Goal: Information Seeking & Learning: Learn about a topic

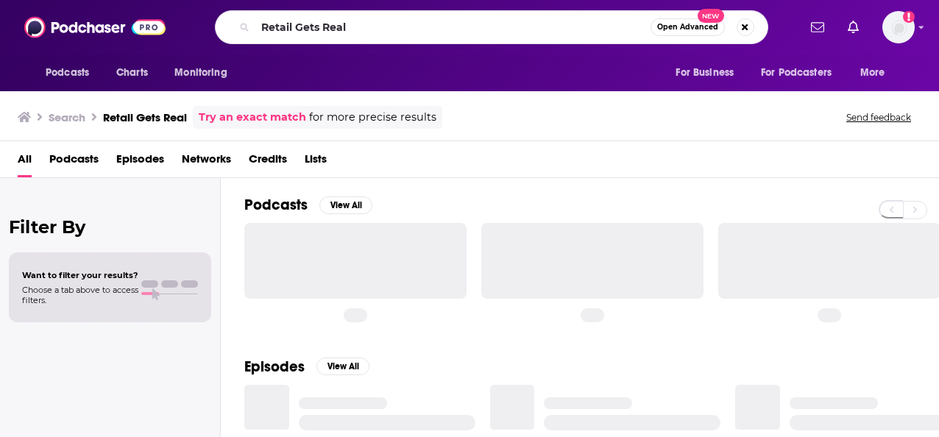
click at [244, 28] on div "Retail Gets Real Open Advanced New" at bounding box center [491, 27] width 553 height 34
type input "The Big Three Podcast"
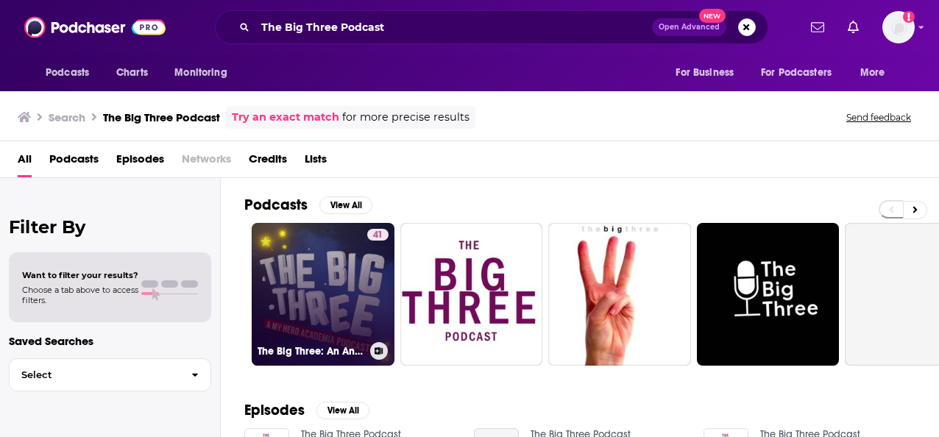
click at [326, 266] on link "41 The Big Three: An Anime Podcast" at bounding box center [323, 294] width 143 height 143
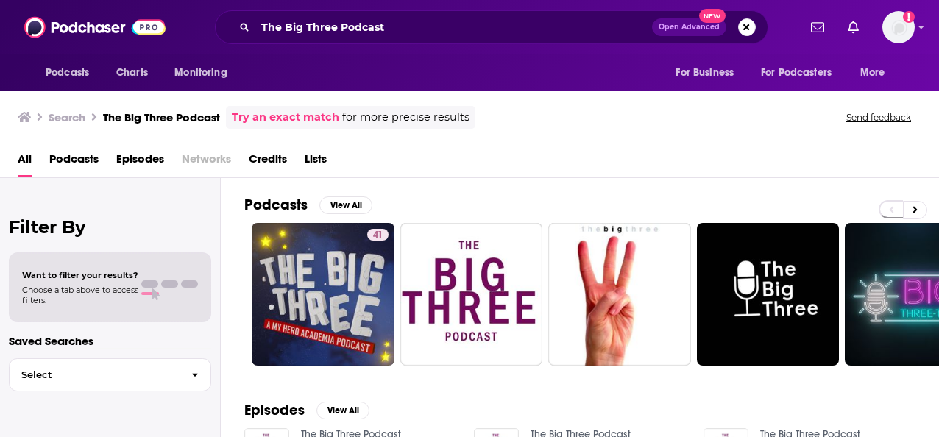
click at [415, 39] on div "The Big Three Podcast Open Advanced New" at bounding box center [491, 27] width 553 height 34
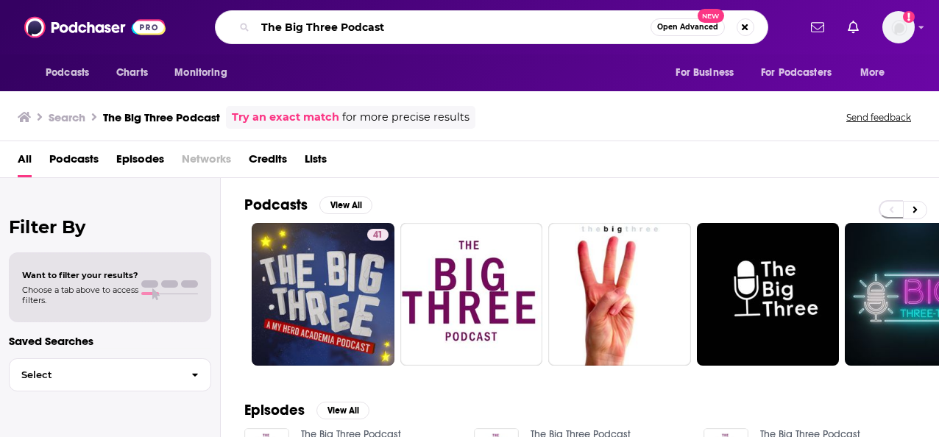
click at [412, 25] on input "The Big Three Podcast" at bounding box center [452, 27] width 395 height 24
type input "The Big Three Podcast by influence weekly"
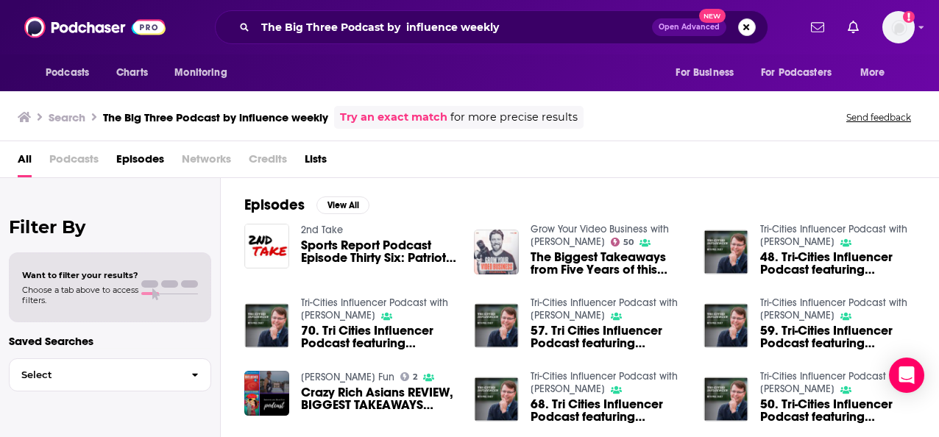
click at [745, 28] on button "Search podcasts, credits, & more..." at bounding box center [747, 27] width 18 height 18
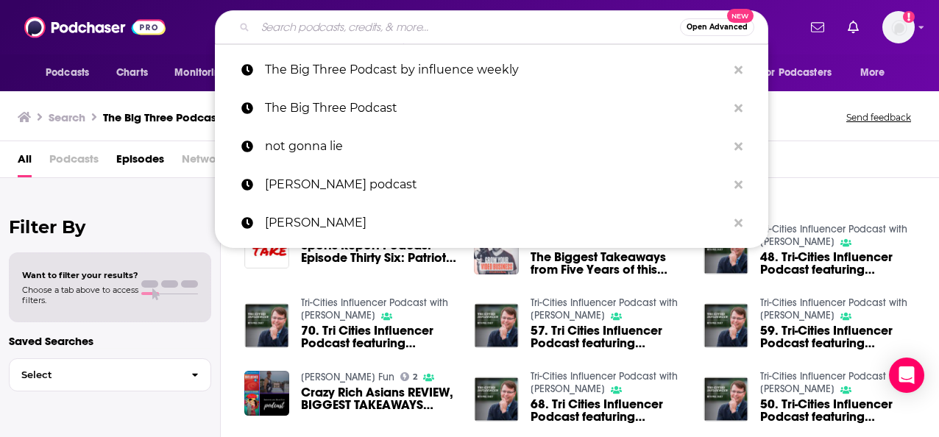
paste input "The Big Three Podcast by Influence Weekly"
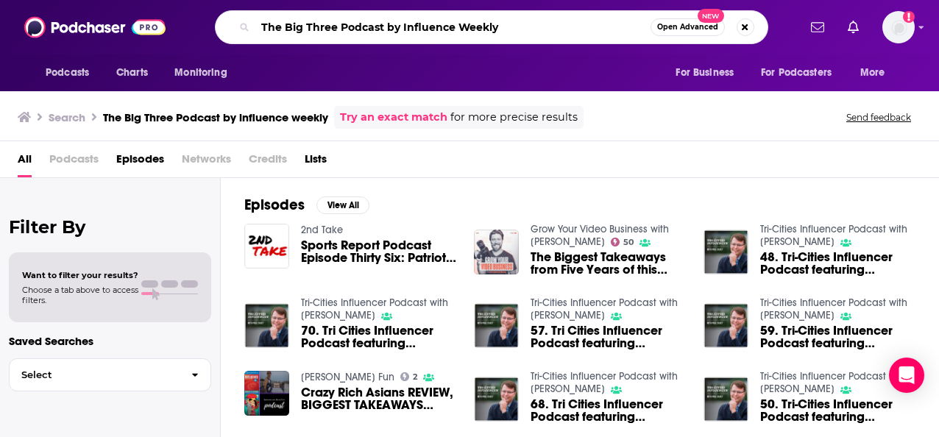
type input "The Big Three Podcast by Influence Weekly"
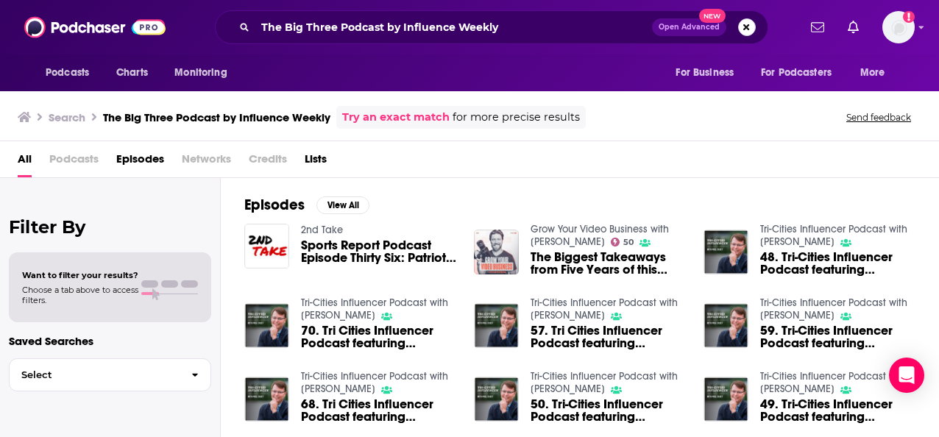
click at [751, 31] on button "Search podcasts, credits, & more..." at bounding box center [747, 27] width 18 height 18
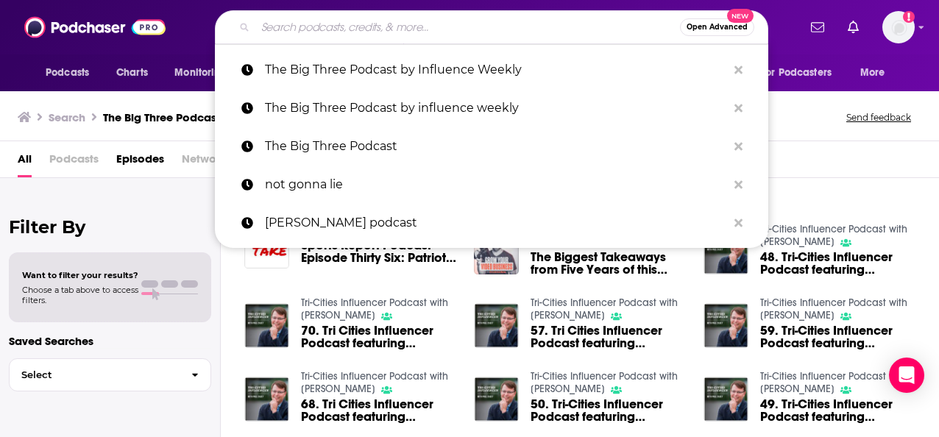
paste input "[PERSON_NAME],"
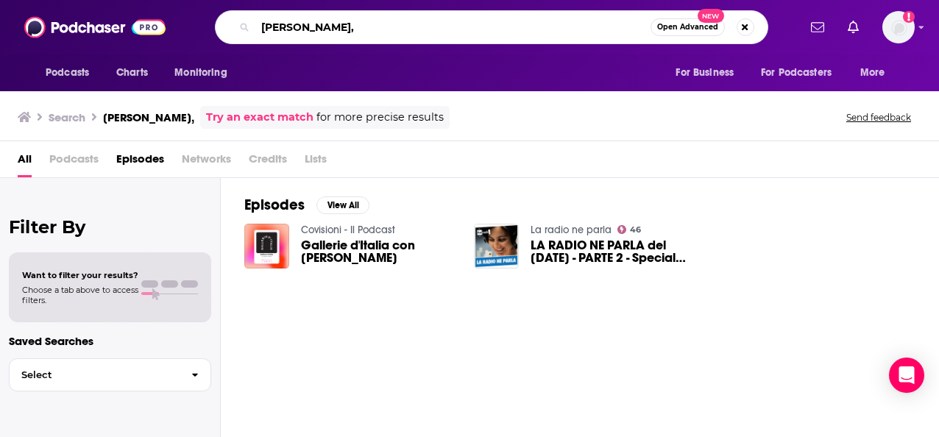
drag, startPoint x: 566, startPoint y: 32, endPoint x: 230, endPoint y: 4, distance: 338.0
click at [230, 4] on div "Podcasts Charts Monitoring [PERSON_NAME], Open Advanced New For Business For Po…" at bounding box center [469, 27] width 939 height 54
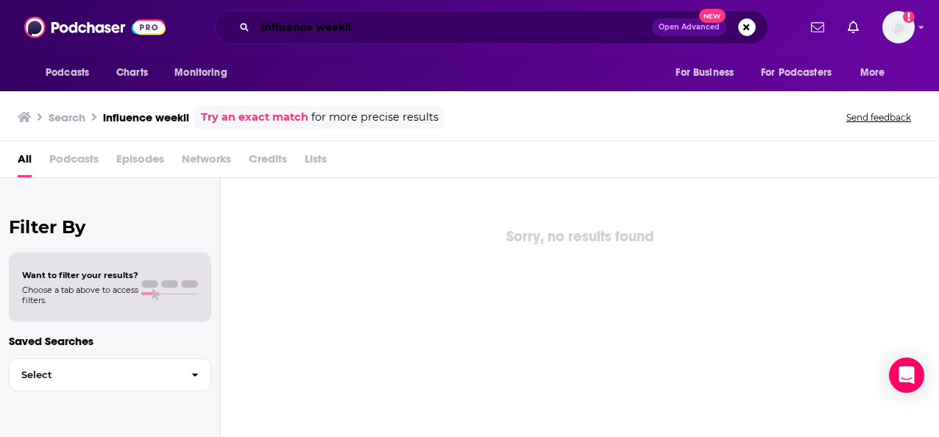
click at [386, 31] on input "influence weekll" at bounding box center [453, 27] width 397 height 24
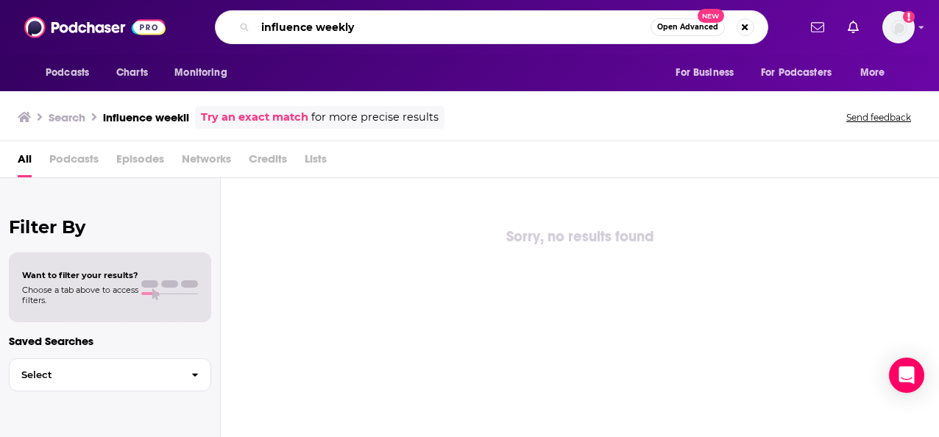
type input "influence weekly"
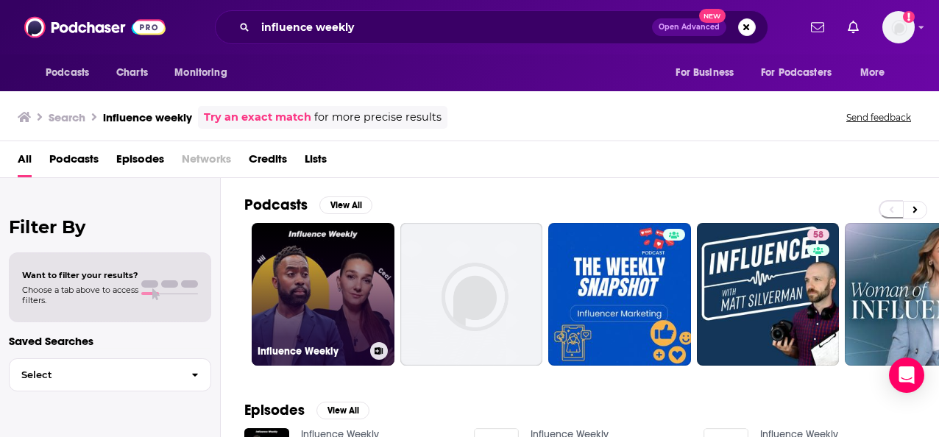
click at [331, 271] on link "Influence Weekly" at bounding box center [323, 294] width 143 height 143
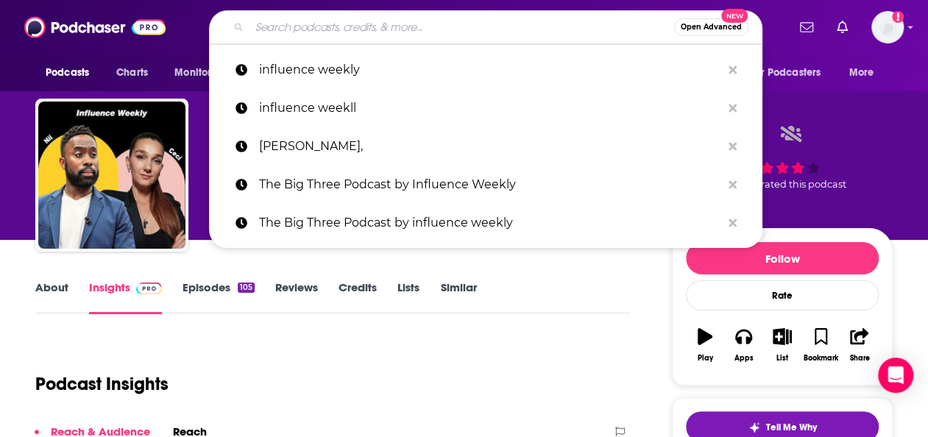
click at [547, 29] on input "Search podcasts, credits, & more..." at bounding box center [461, 27] width 424 height 24
